Goal: Task Accomplishment & Management: Use online tool/utility

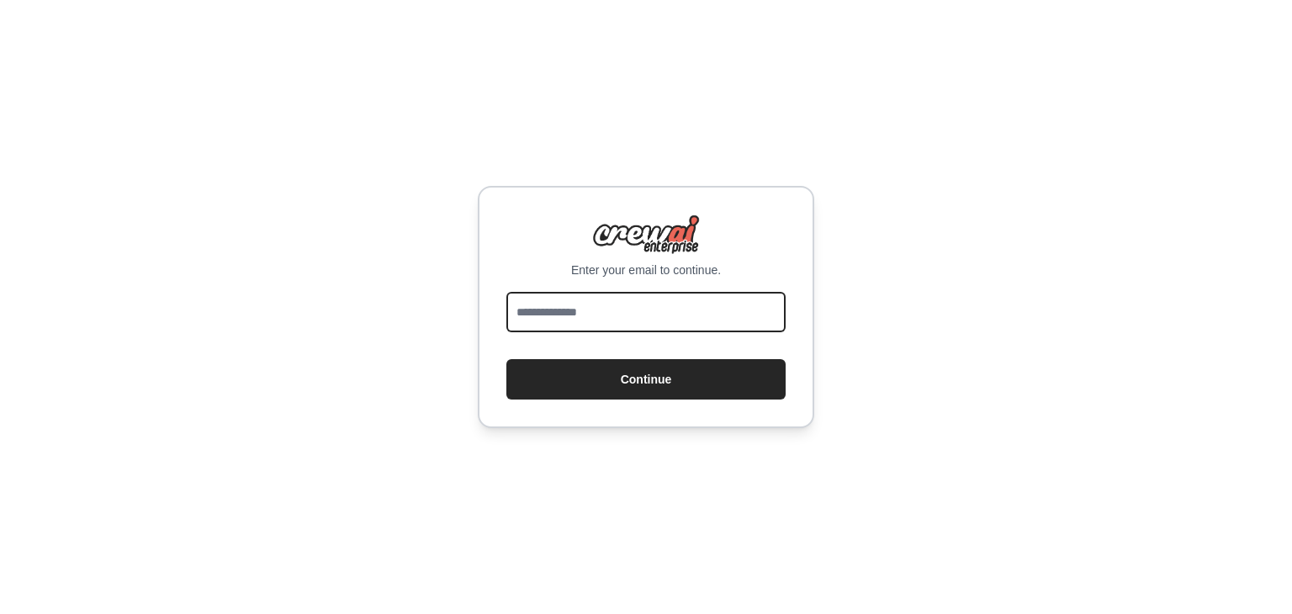
click at [621, 292] on input "email" at bounding box center [645, 312] width 279 height 40
type input "**********"
click at [506, 359] on button "Continue" at bounding box center [645, 379] width 279 height 40
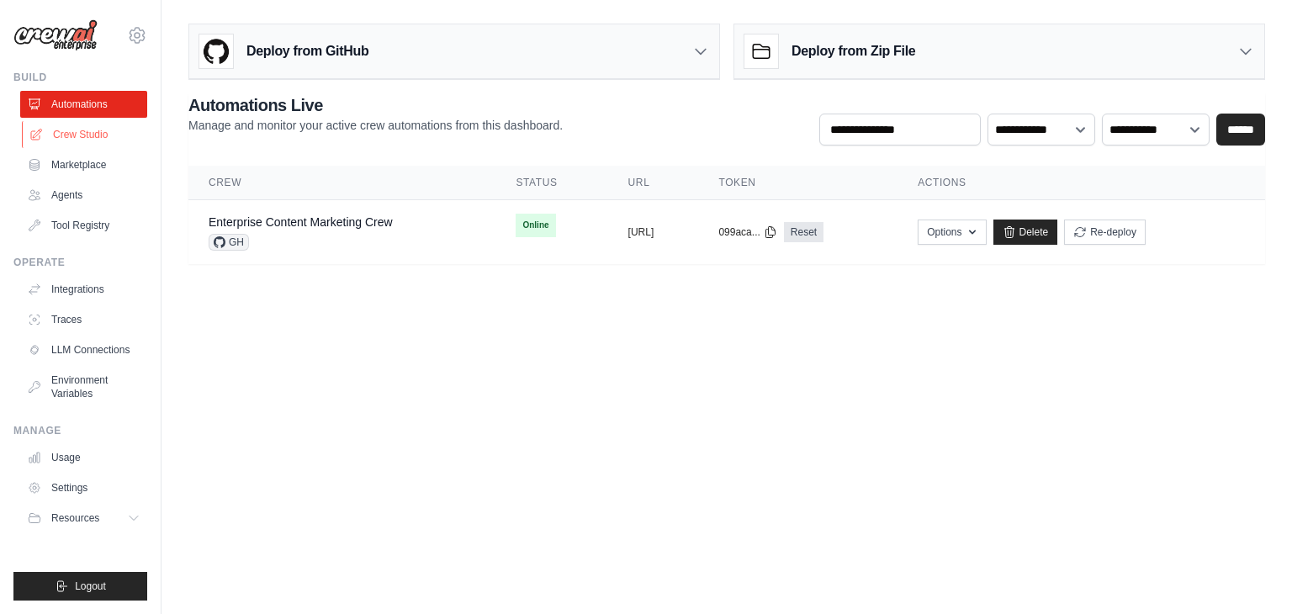
click at [85, 147] on link "Crew Studio" at bounding box center [85, 134] width 127 height 27
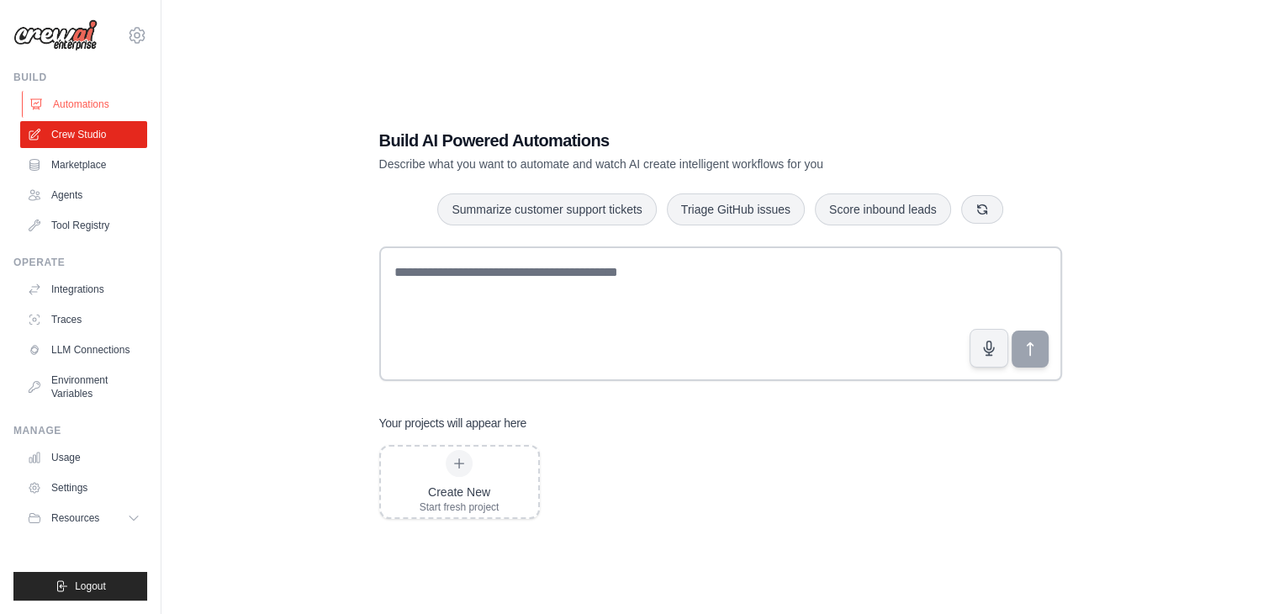
click at [76, 108] on link "Automations" at bounding box center [85, 104] width 127 height 27
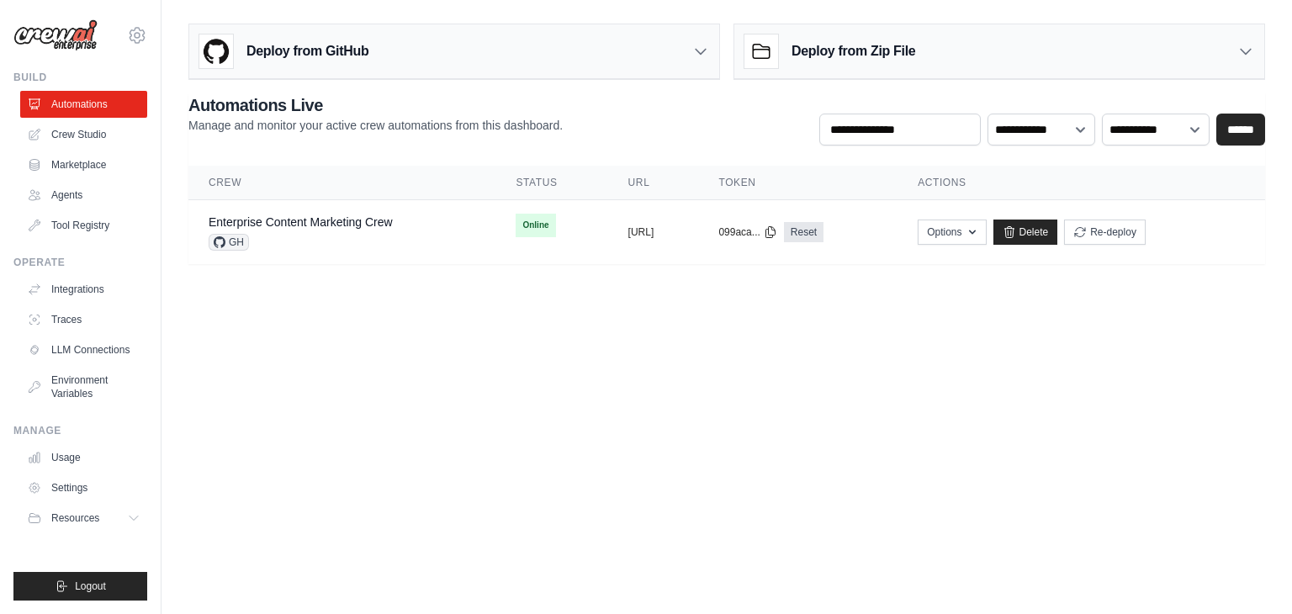
click at [694, 56] on icon at bounding box center [700, 51] width 17 height 17
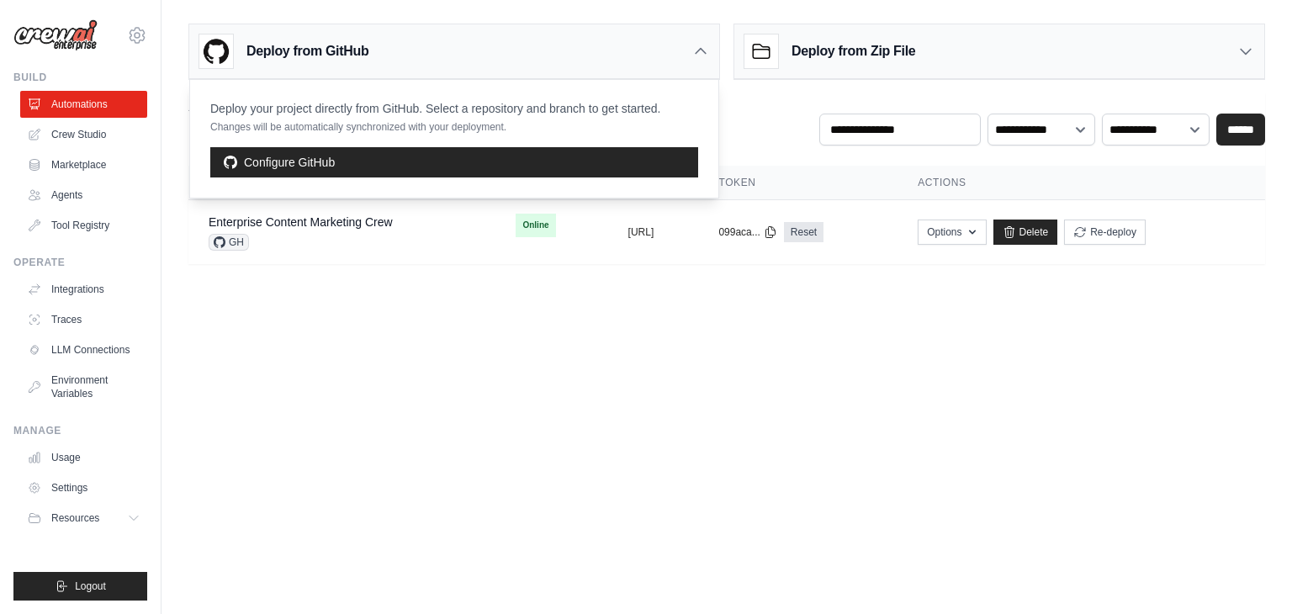
click at [694, 56] on icon at bounding box center [700, 51] width 17 height 17
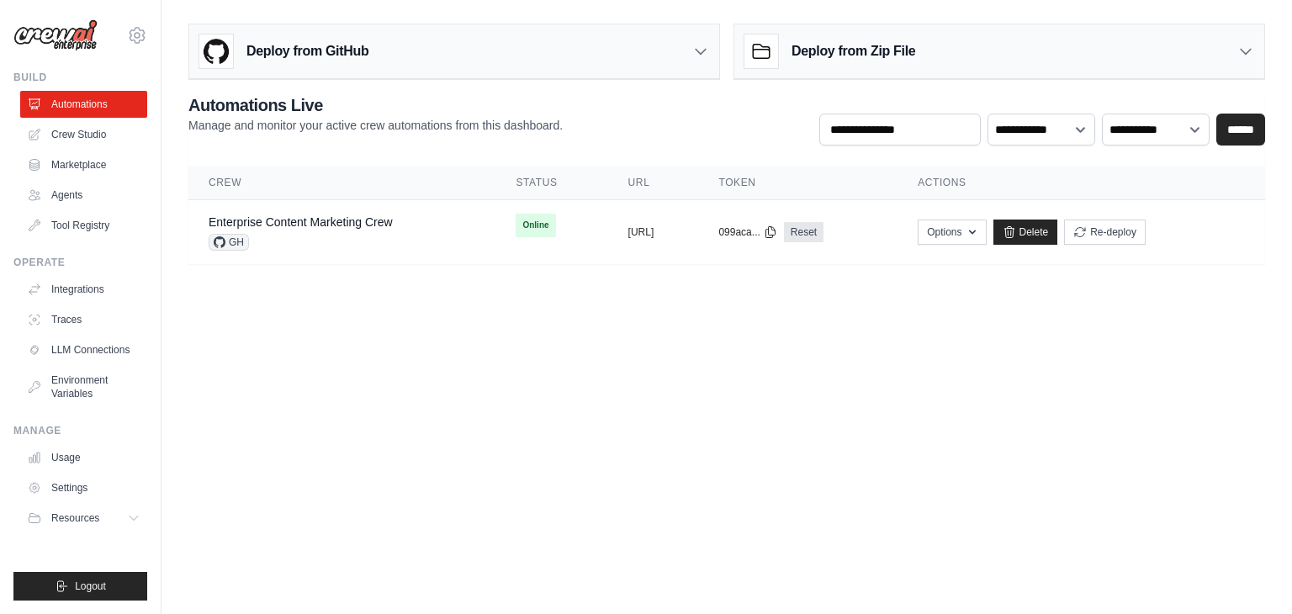
click at [1244, 54] on icon at bounding box center [1245, 52] width 10 height 5
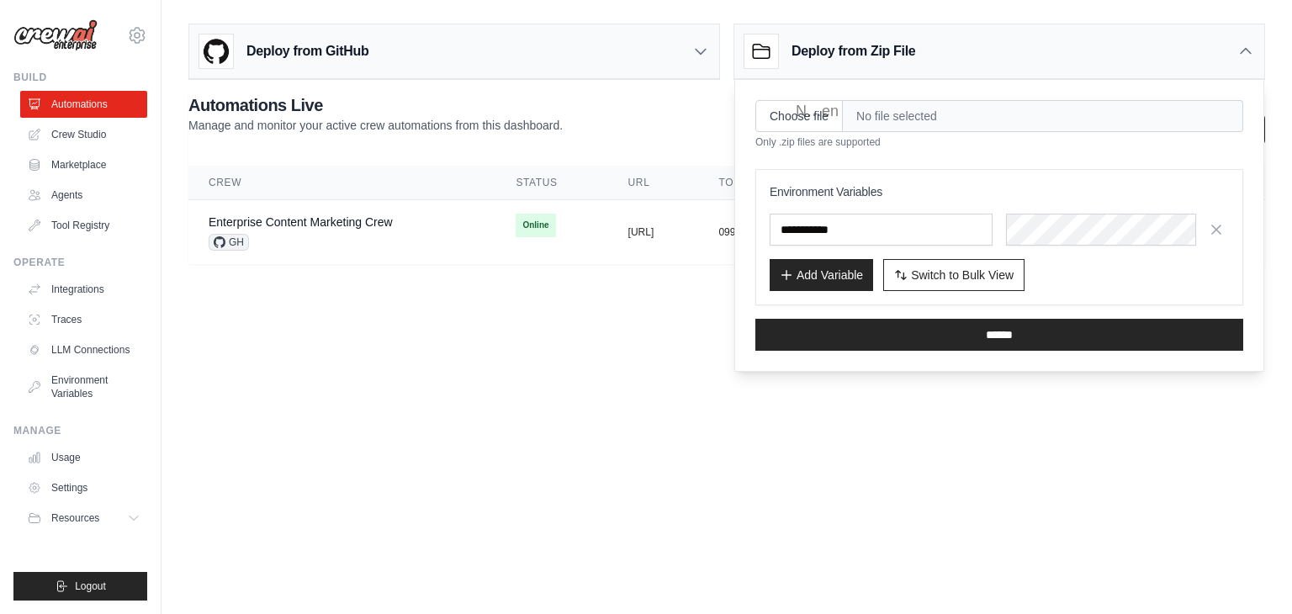
click at [1244, 54] on icon at bounding box center [1245, 51] width 17 height 17
